Goal: Find specific page/section: Find specific page/section

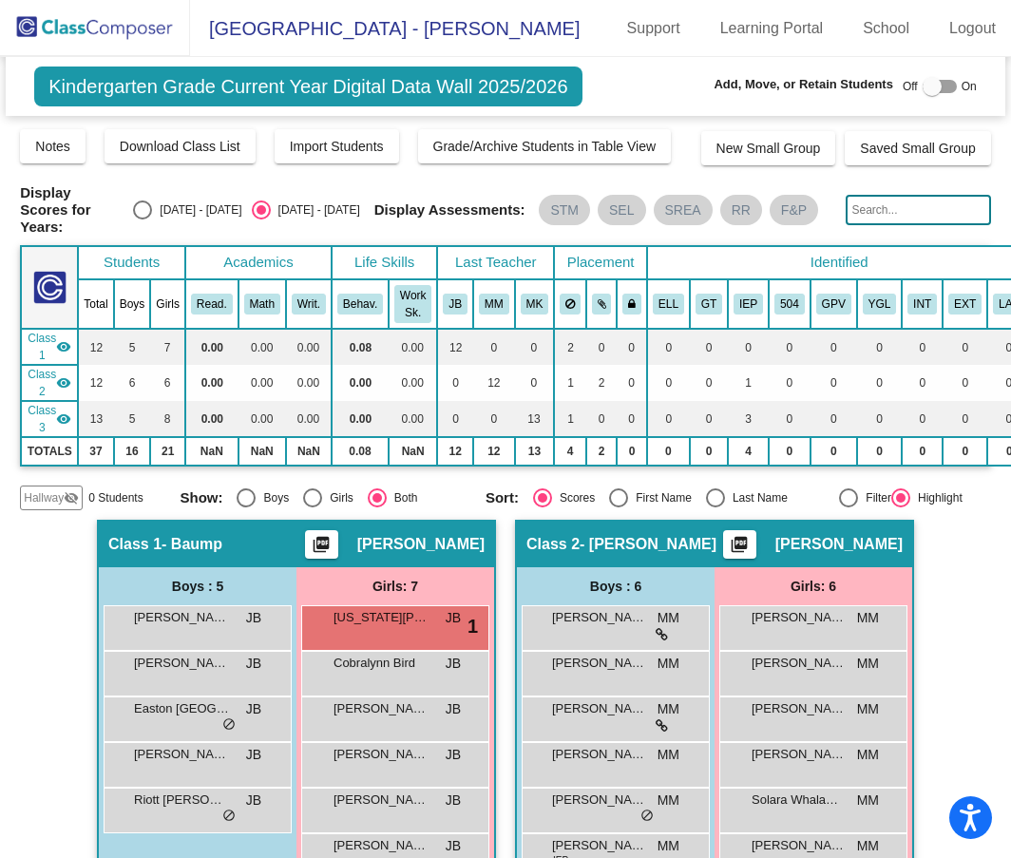
click at [92, 25] on img at bounding box center [95, 28] width 190 height 56
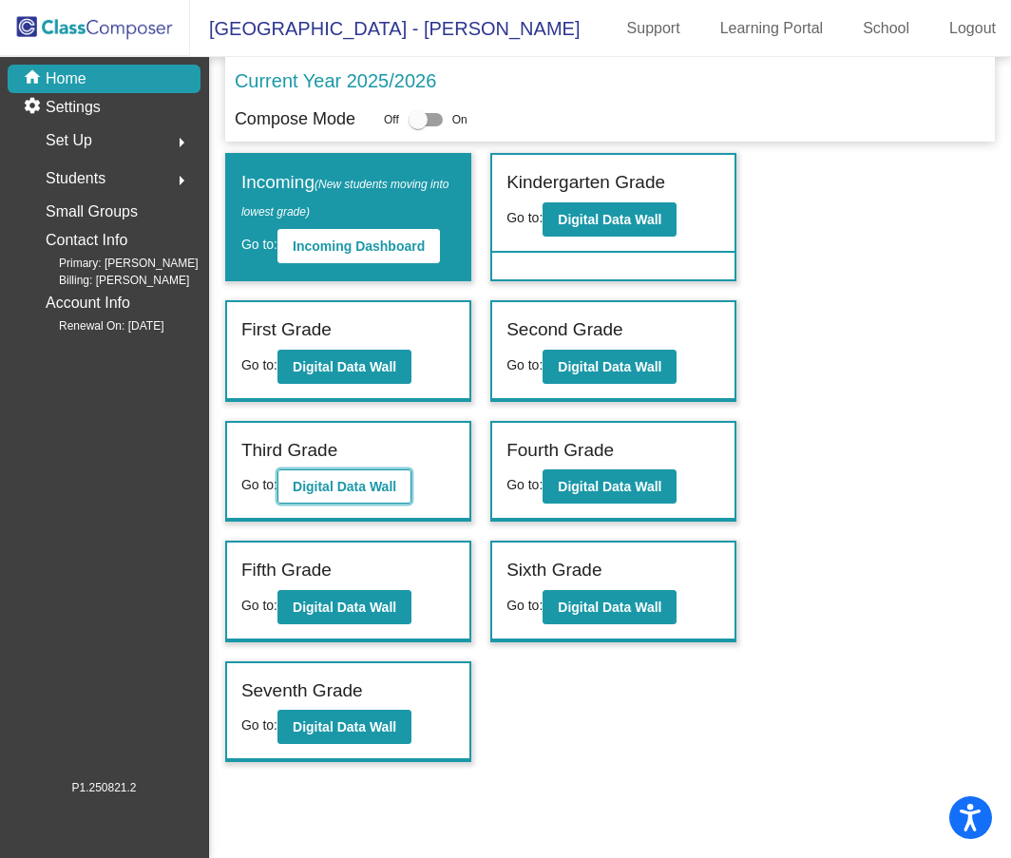
click at [373, 491] on b "Digital Data Wall" at bounding box center [345, 486] width 104 height 15
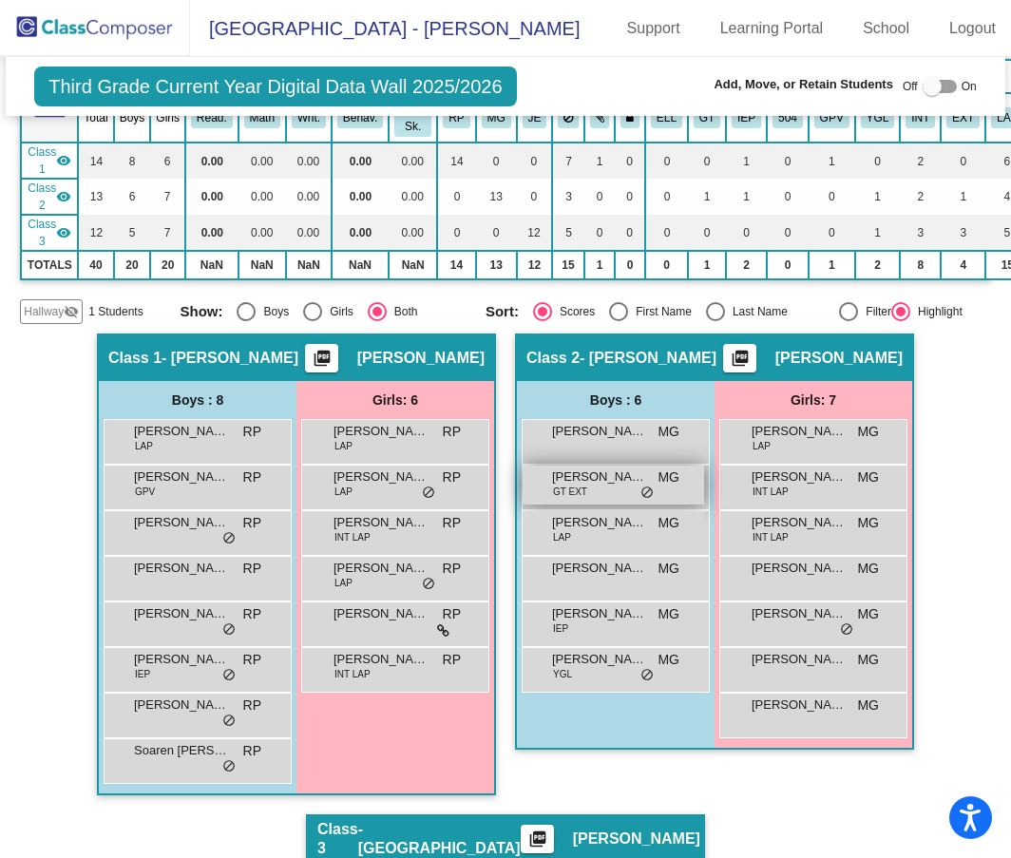
scroll to position [190, 0]
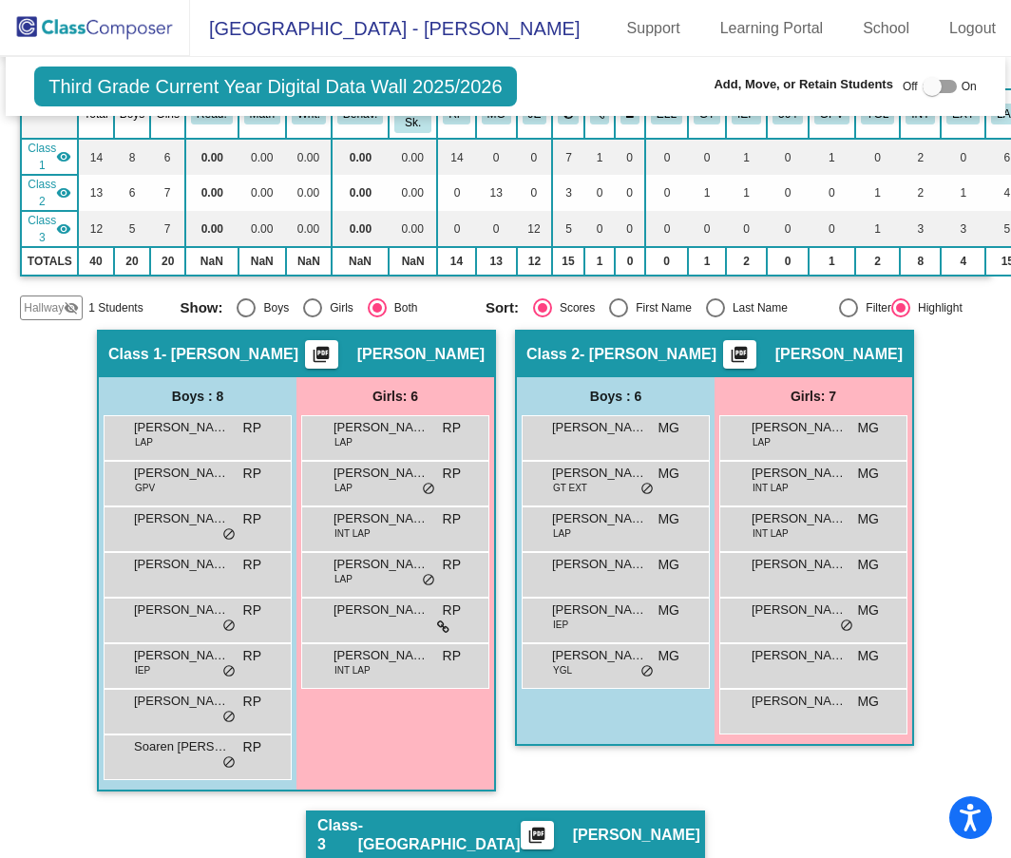
click at [78, 16] on img at bounding box center [95, 28] width 190 height 56
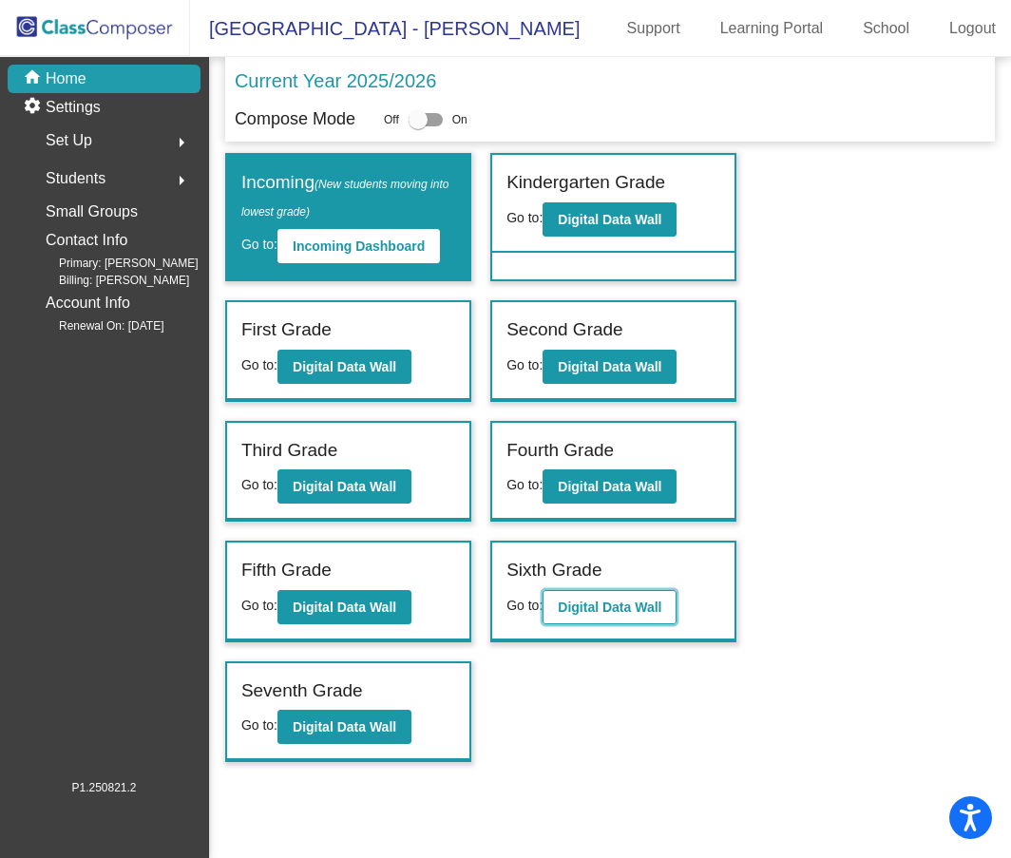
click at [588, 604] on b "Digital Data Wall" at bounding box center [610, 606] width 104 height 15
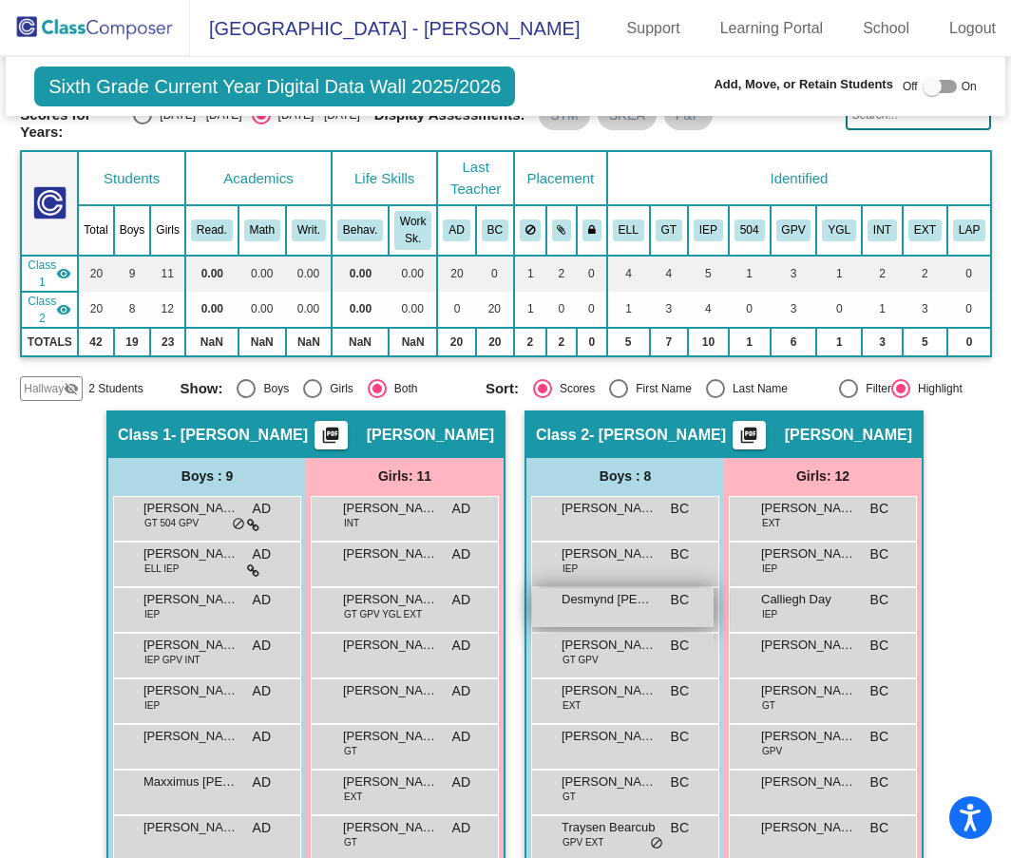
scroll to position [285, 0]
